Goal: Task Accomplishment & Management: Complete application form

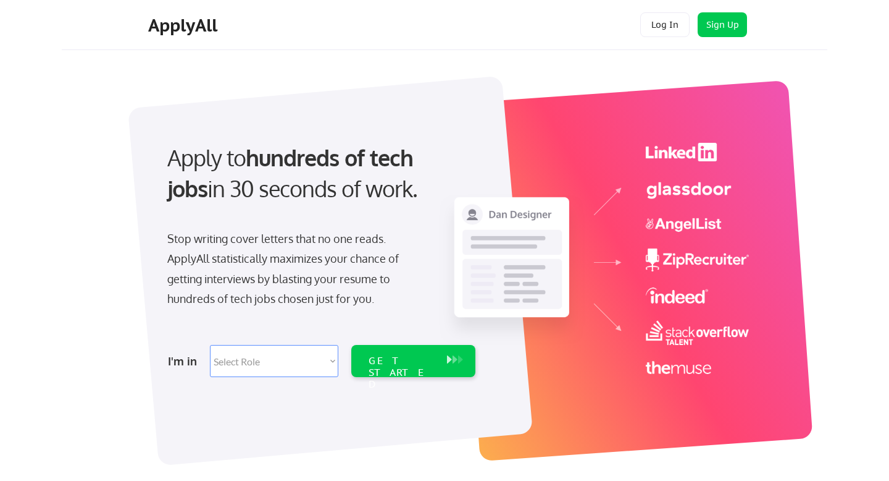
click at [306, 364] on select "Select Role Software Engineering Product Management Customer Success Sales UI/U…" at bounding box center [274, 361] width 128 height 32
select select ""marketing___comms""
click at [210, 345] on select "Select Role Software Engineering Product Management Customer Success Sales UI/U…" at bounding box center [274, 361] width 128 height 32
select select ""marketing___comms""
click at [417, 355] on div "GET STARTED" at bounding box center [402, 373] width 66 height 36
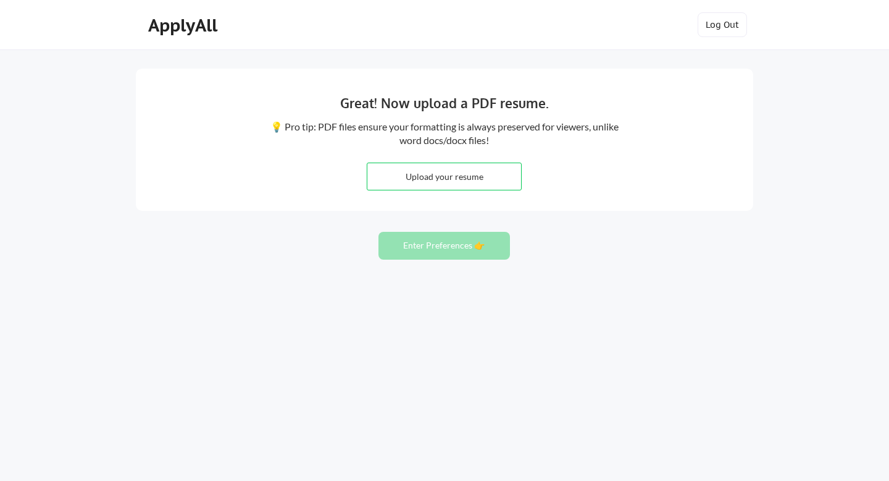
click at [450, 188] on input "file" at bounding box center [445, 176] width 154 height 27
type input "C:\fakepath\CV [PERSON_NAME] .pdf"
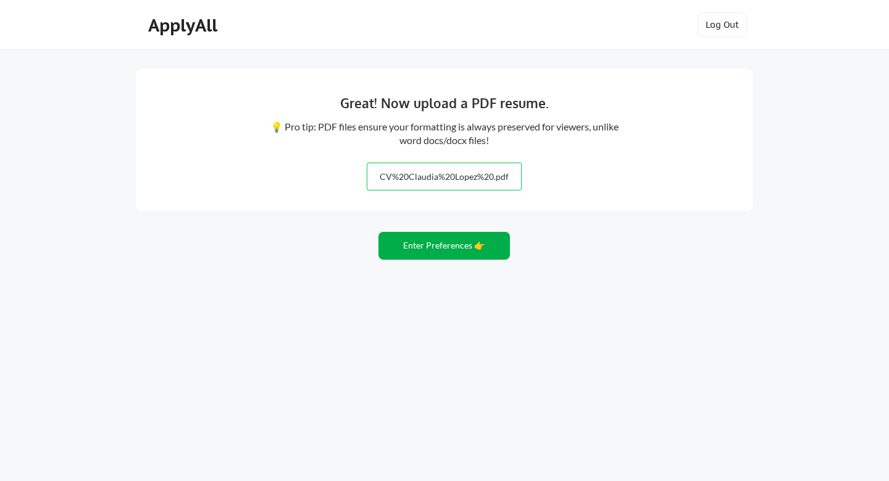
click at [461, 248] on button "Enter Preferences 👉" at bounding box center [445, 246] width 132 height 28
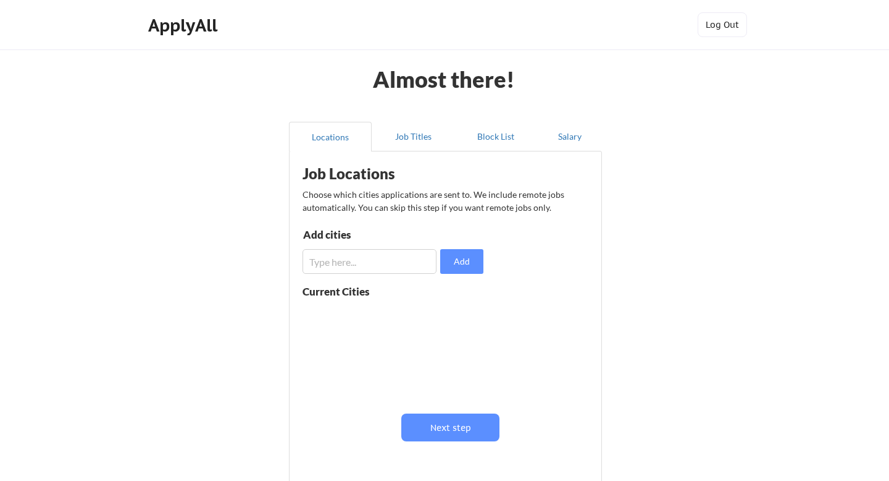
click at [401, 256] on input "input" at bounding box center [370, 261] width 134 height 25
click at [379, 261] on input "input" at bounding box center [370, 261] width 134 height 25
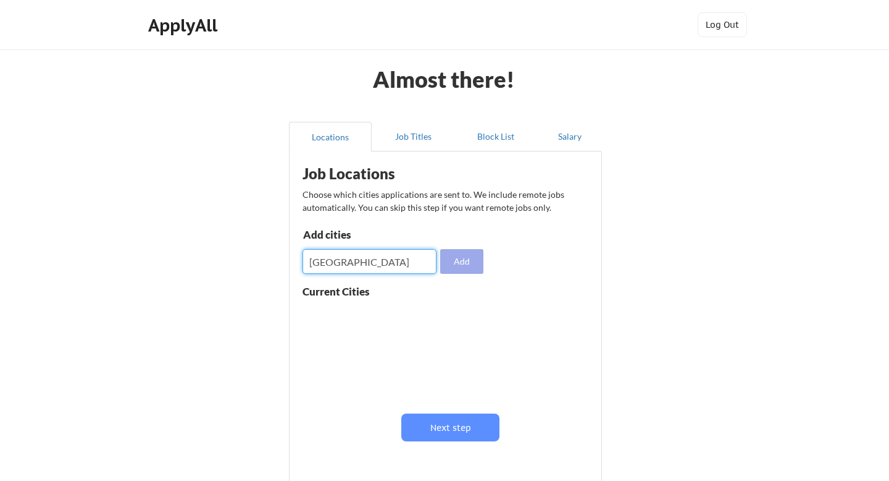
type input "miami"
click at [466, 271] on button "Add" at bounding box center [461, 261] width 43 height 25
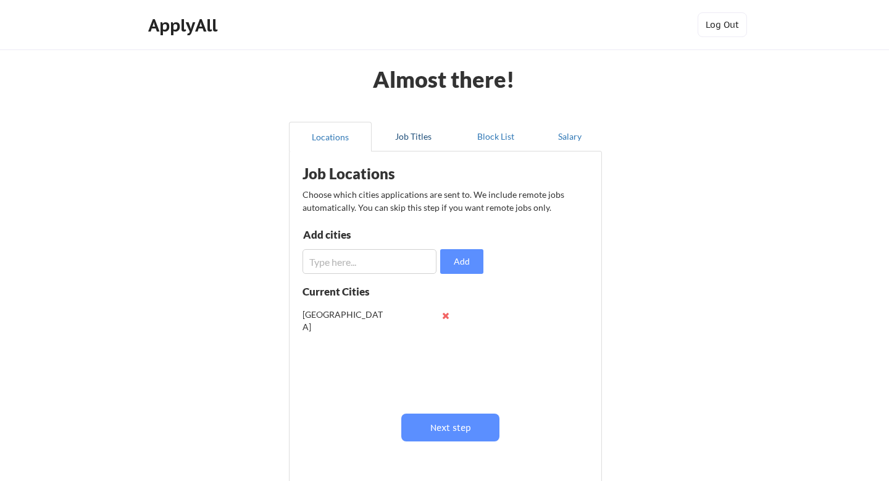
click at [408, 133] on button "Job Titles" at bounding box center [413, 137] width 83 height 30
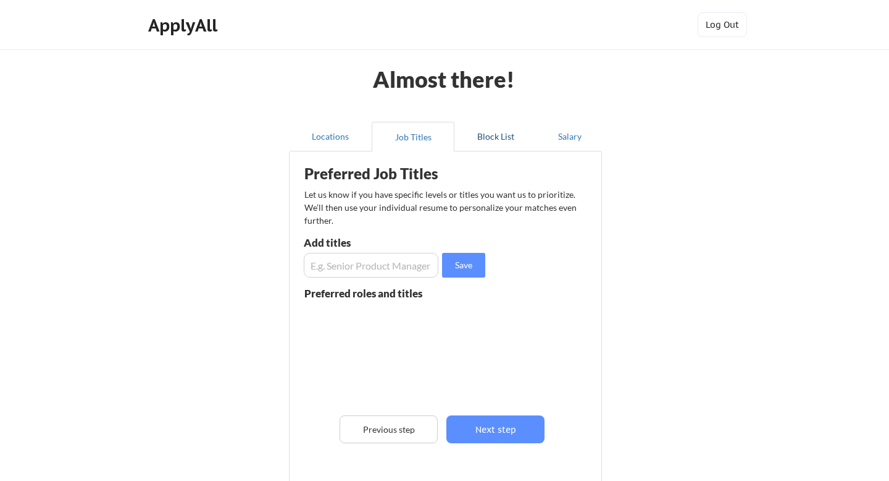
click at [505, 136] on button "Block List" at bounding box center [496, 137] width 83 height 30
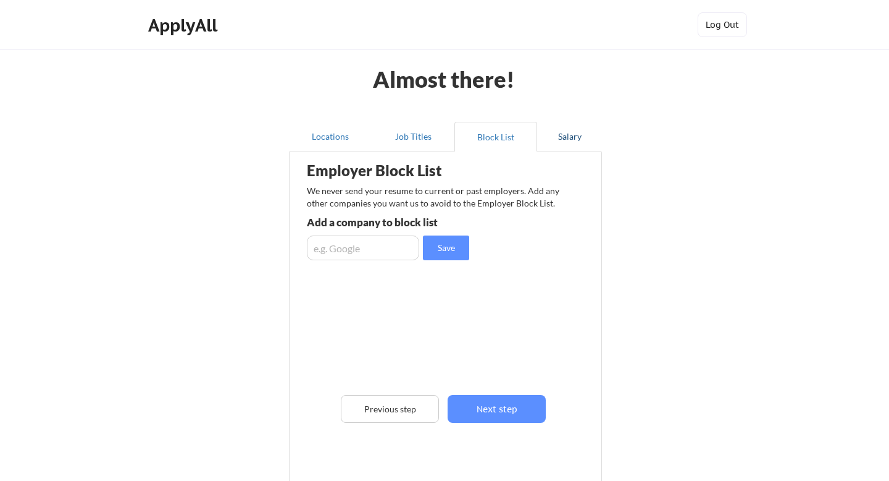
click at [569, 133] on button "Salary" at bounding box center [569, 137] width 65 height 30
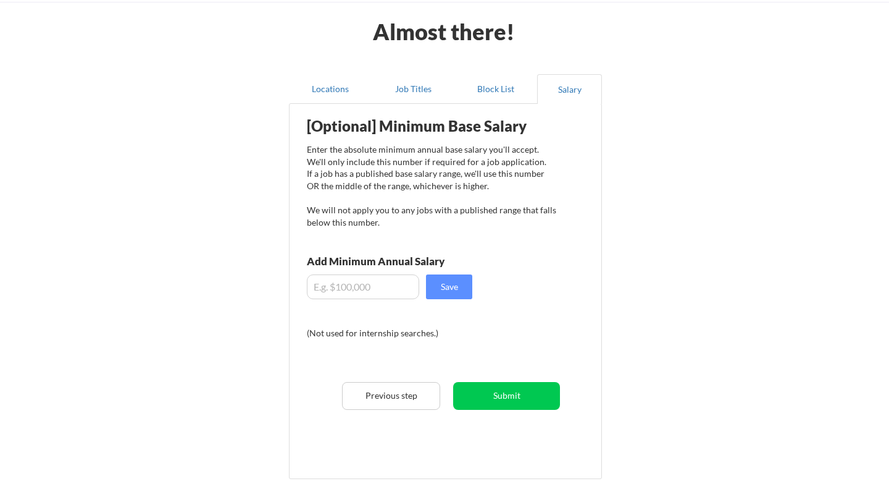
scroll to position [55, 0]
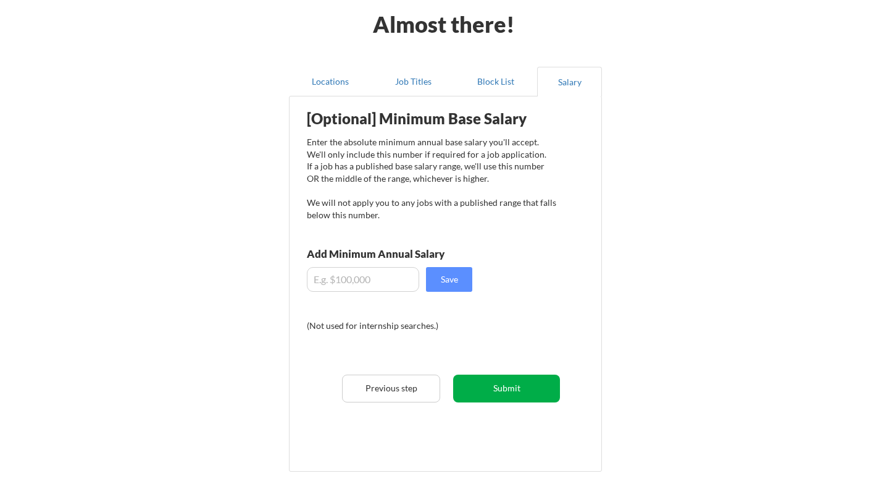
click at [526, 386] on button "Submit" at bounding box center [506, 388] width 107 height 28
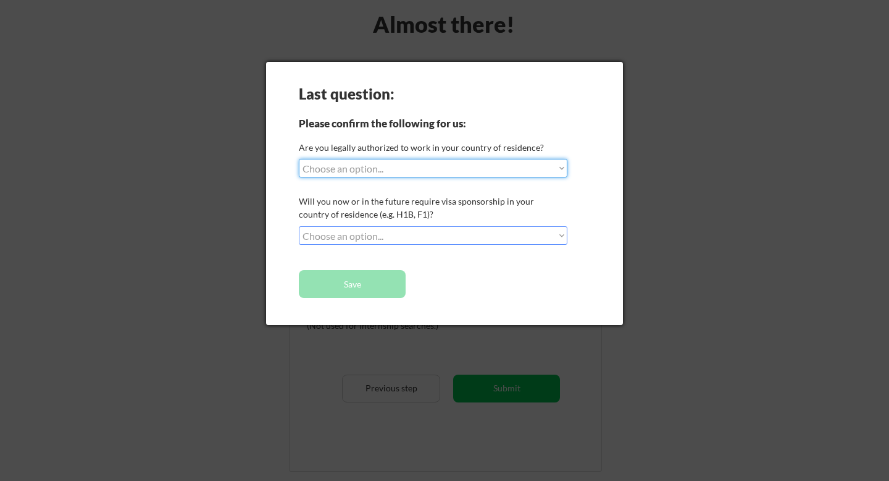
click at [496, 166] on select "Choose an option... Yes, I am a US Citizen Yes, I am a Canadian Citizen Yes, I …" at bounding box center [433, 168] width 269 height 19
select select ""yes__i_am_a_us_citizen""
click at [299, 159] on select "Choose an option... Yes, I am a US Citizen Yes, I am a Canadian Citizen Yes, I …" at bounding box center [433, 168] width 269 height 19
click at [459, 232] on select "Choose an option... No, I will not need sponsorship Yes, I will need sponsorship" at bounding box center [433, 235] width 269 height 19
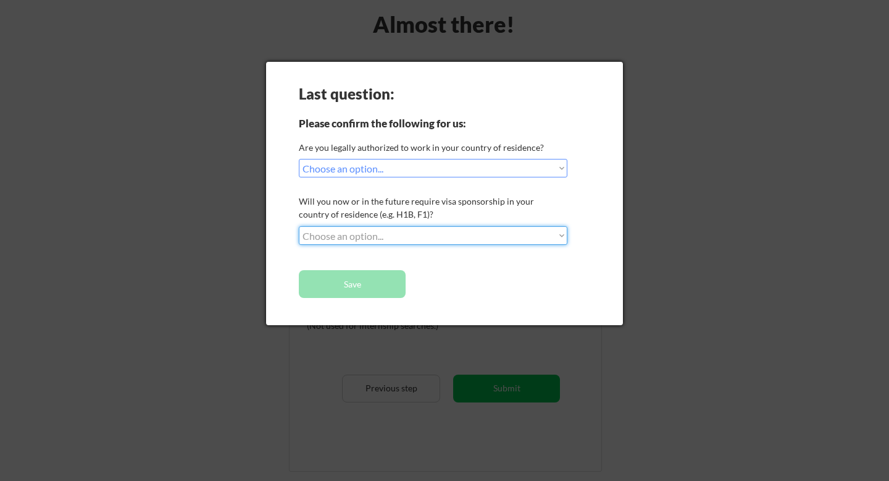
select select ""no__i_will_not_need_sponsorship""
click at [299, 226] on select "Choose an option... No, I will not need sponsorship Yes, I will need sponsorship" at bounding box center [433, 235] width 269 height 19
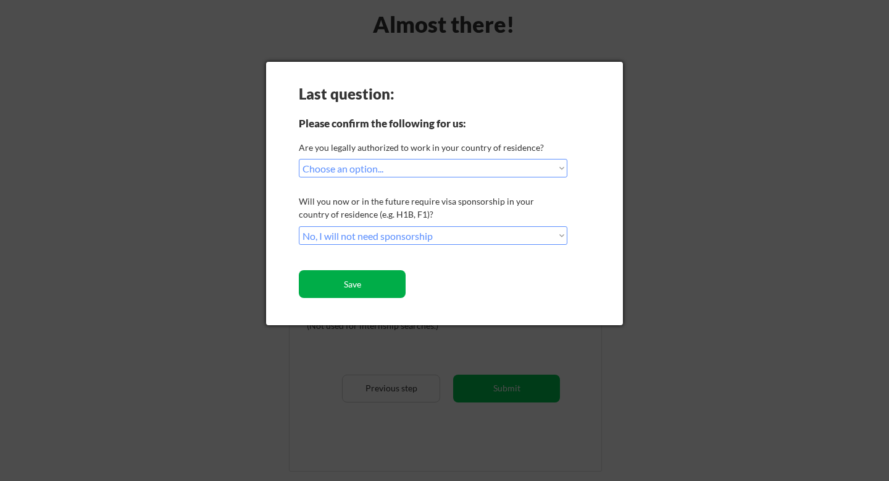
click at [384, 282] on button "Save" at bounding box center [352, 284] width 107 height 28
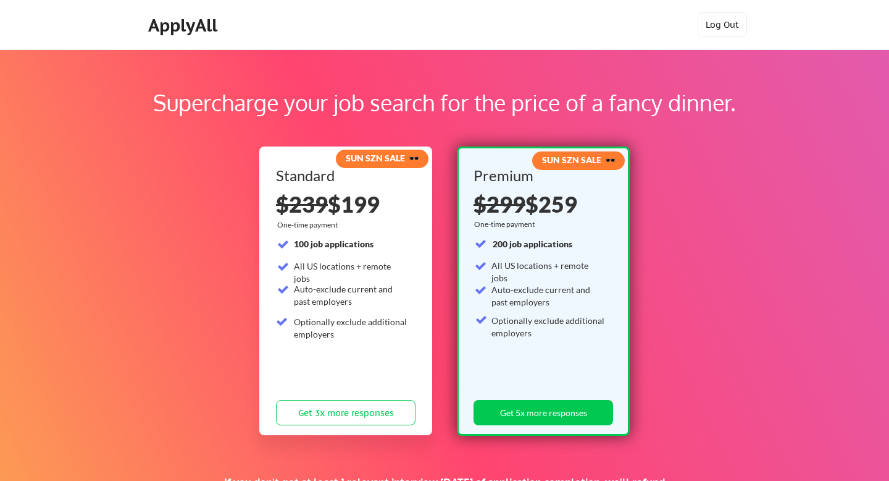
click at [795, 22] on div "ApplyAll Log Out" at bounding box center [444, 25] width 889 height 50
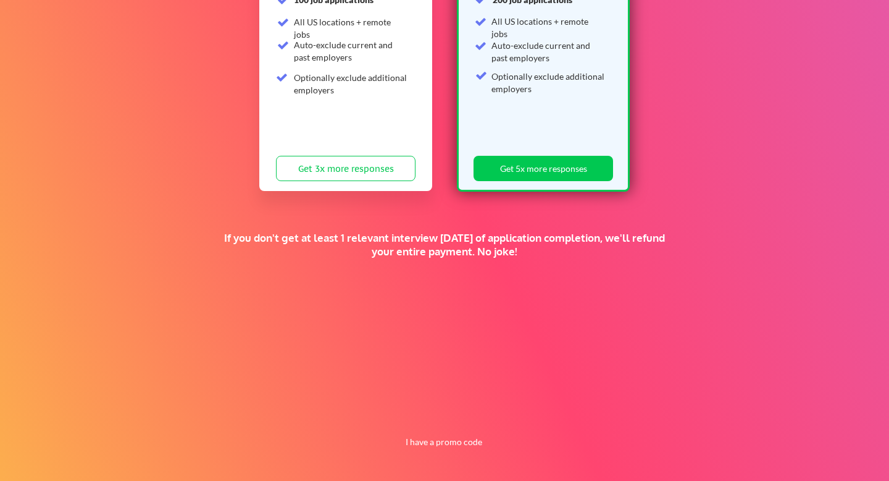
click at [578, 243] on div "If you don't get at least 1 relevant interview within 1 month of application co…" at bounding box center [444, 244] width 461 height 27
click at [519, 256] on div "If you don't get at least 1 relevant interview within 1 month of application co…" at bounding box center [444, 244] width 461 height 27
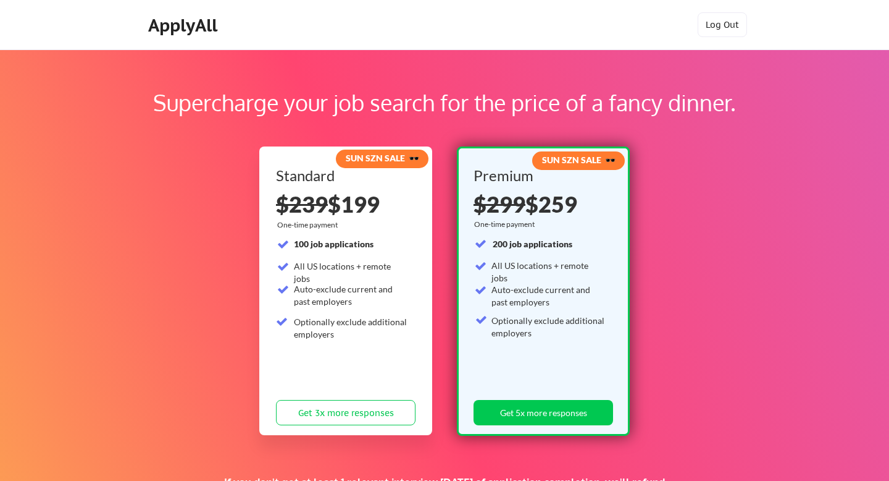
click at [708, 209] on div "Supercharge your job search for the price of a fancy dinner. SUN SZN SALE 🕶️ St…" at bounding box center [444, 386] width 889 height 675
click at [728, 27] on button "Log Out" at bounding box center [722, 24] width 49 height 25
